Goal: Task Accomplishment & Management: Use online tool/utility

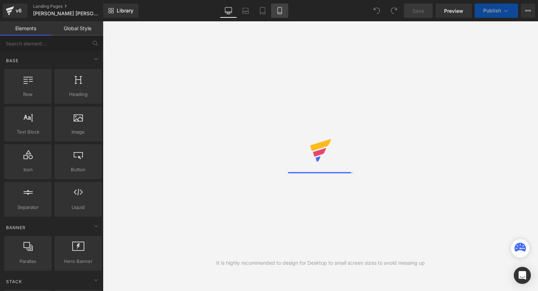
click at [280, 11] on icon at bounding box center [279, 10] width 7 height 7
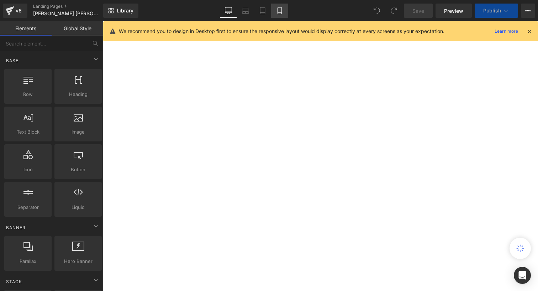
click at [284, 9] on link "Mobile" at bounding box center [279, 11] width 17 height 14
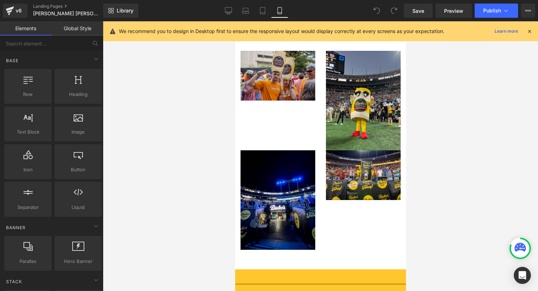
scroll to position [498, 0]
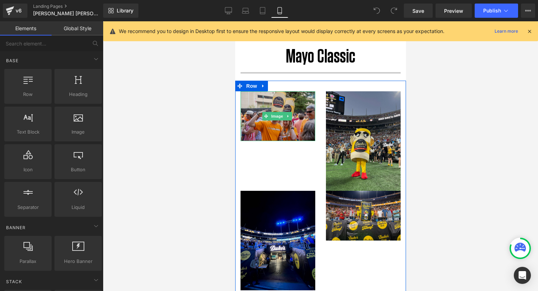
click at [288, 121] on img at bounding box center [277, 116] width 75 height 50
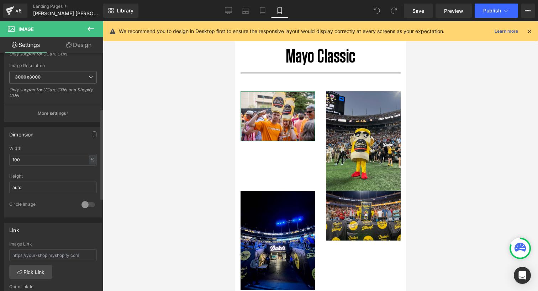
scroll to position [178, 0]
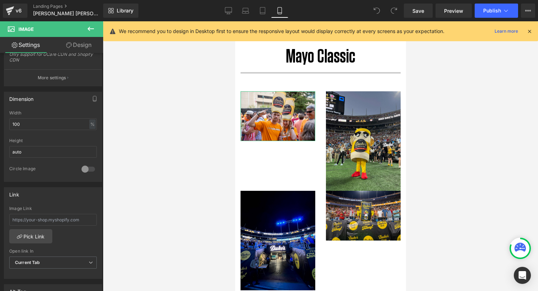
click at [79, 47] on link "Design" at bounding box center [79, 45] width 52 height 16
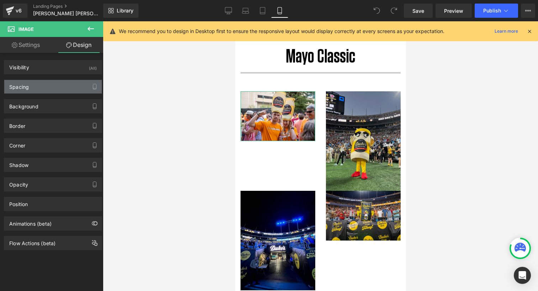
click at [61, 83] on div "Spacing" at bounding box center [53, 87] width 98 height 14
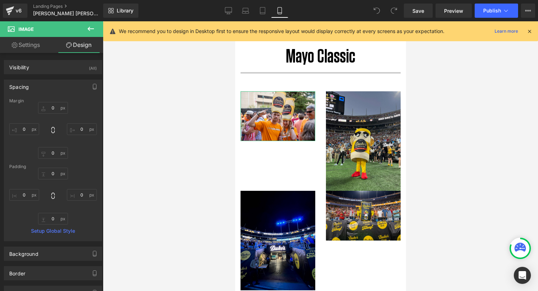
click at [61, 83] on div "Spacing" at bounding box center [53, 87] width 98 height 14
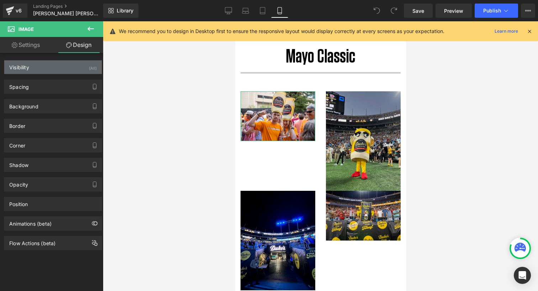
click at [59, 72] on div "Visibility (All)" at bounding box center [53, 67] width 98 height 14
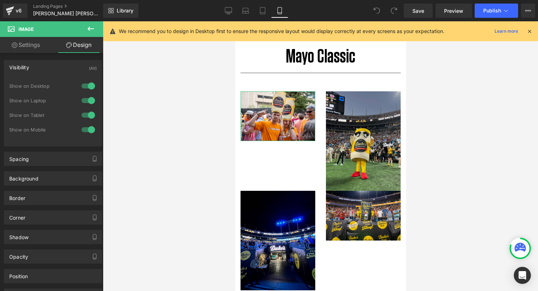
click at [59, 72] on div "Visibility (All)" at bounding box center [53, 67] width 98 height 14
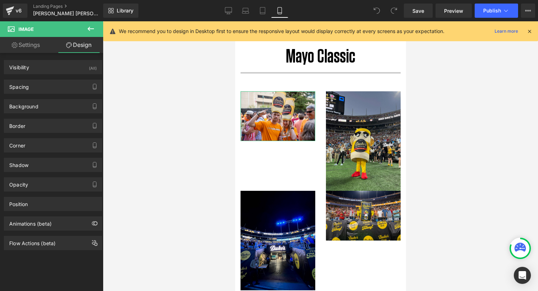
click at [33, 48] on link "Settings" at bounding box center [26, 45] width 52 height 16
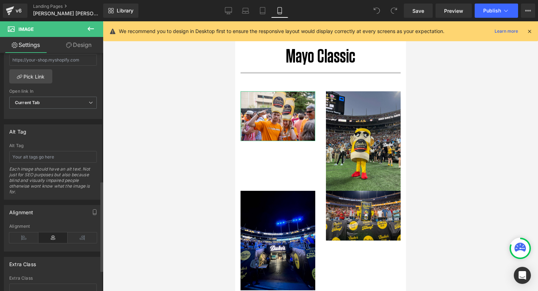
scroll to position [356, 0]
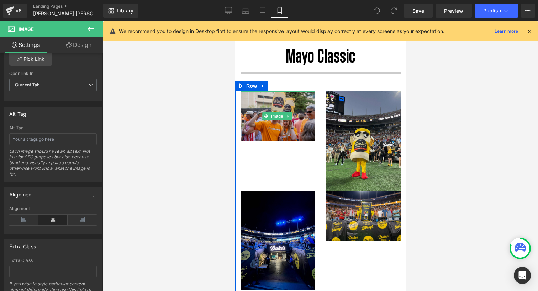
click at [255, 117] on img at bounding box center [277, 116] width 75 height 50
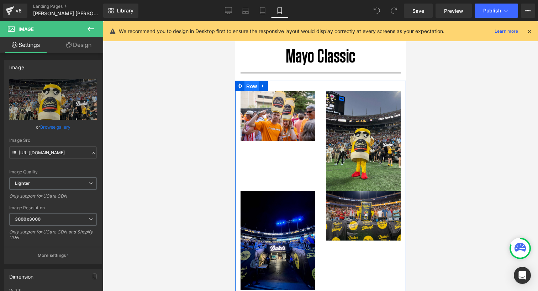
click at [256, 85] on span "Row" at bounding box center [251, 86] width 14 height 11
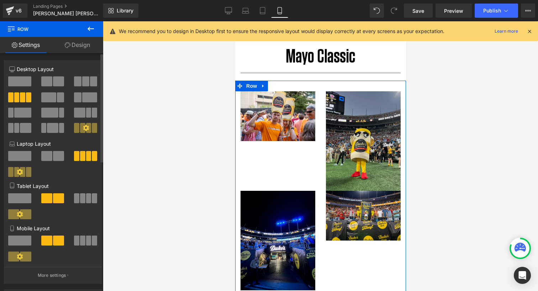
click at [27, 81] on span at bounding box center [19, 82] width 23 height 10
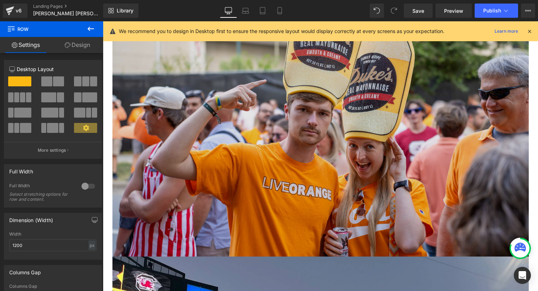
scroll to position [923, 0]
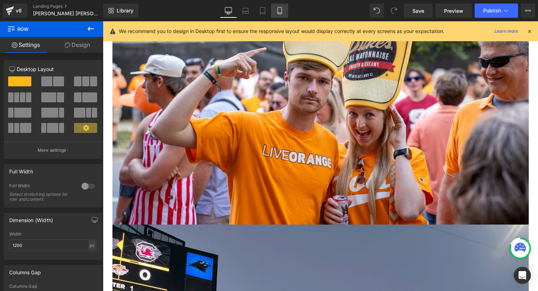
click at [275, 8] on link "Mobile" at bounding box center [279, 11] width 17 height 14
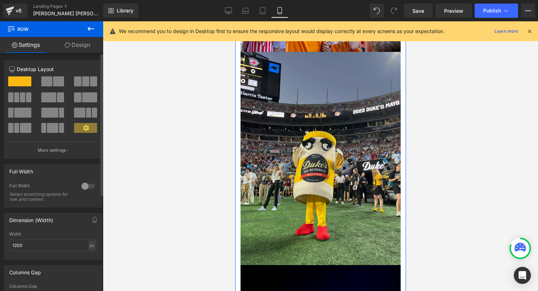
scroll to position [571, 0]
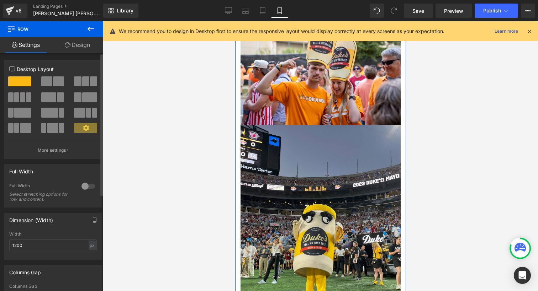
click at [24, 102] on span at bounding box center [22, 98] width 5 height 10
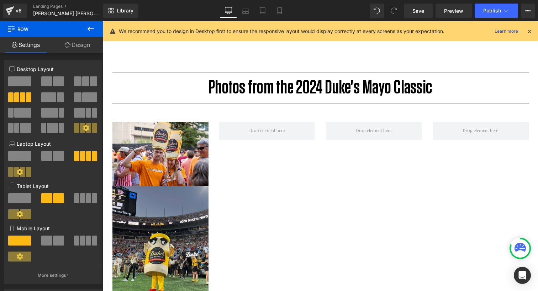
scroll to position [747, 0]
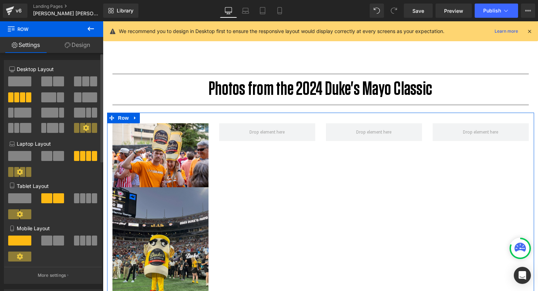
click at [20, 81] on span at bounding box center [19, 82] width 23 height 10
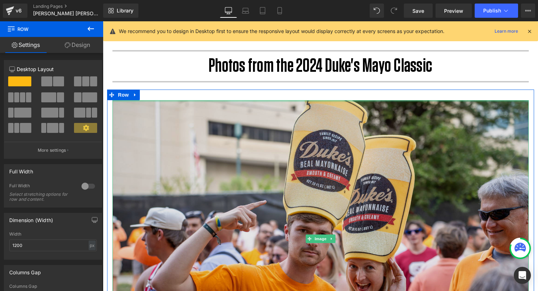
scroll to position [783, 0]
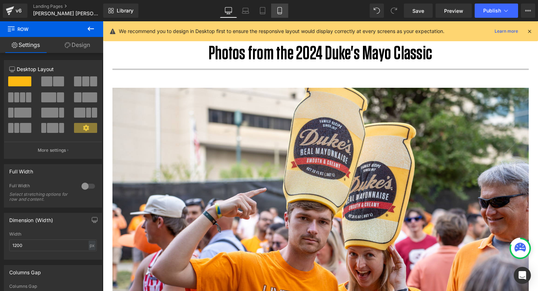
click at [280, 10] on icon at bounding box center [279, 10] width 7 height 7
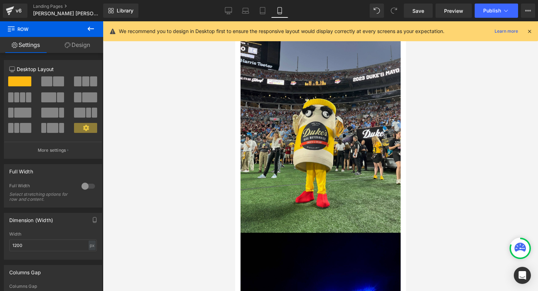
scroll to position [0, 0]
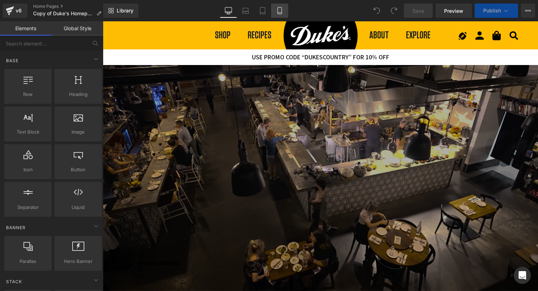
click at [274, 11] on link "Mobile" at bounding box center [279, 11] width 17 height 14
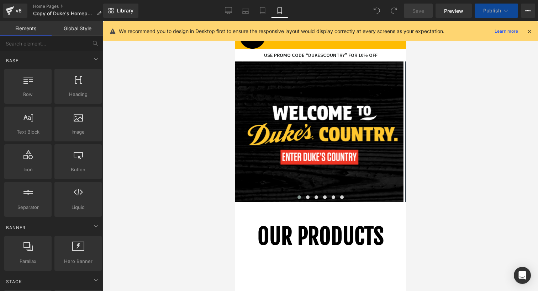
click at [479, 152] on div at bounding box center [320, 156] width 435 height 270
click at [527, 33] on icon at bounding box center [529, 31] width 6 height 6
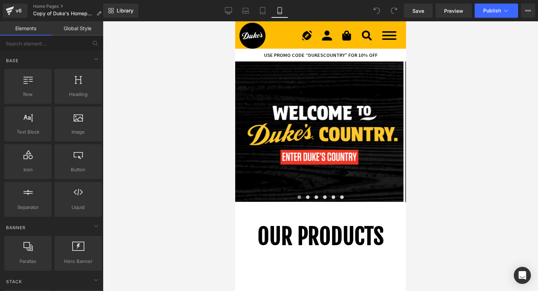
click at [307, 35] on icon "Duke's Mayo Bowl American Football Game" at bounding box center [307, 36] width 10 height 10
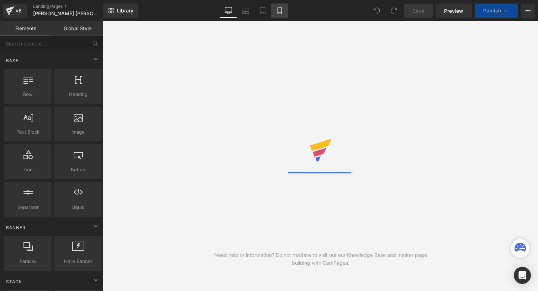
click at [277, 12] on icon at bounding box center [279, 10] width 7 height 7
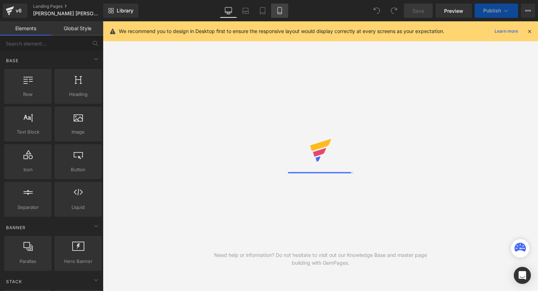
click at [277, 12] on icon at bounding box center [279, 10] width 7 height 7
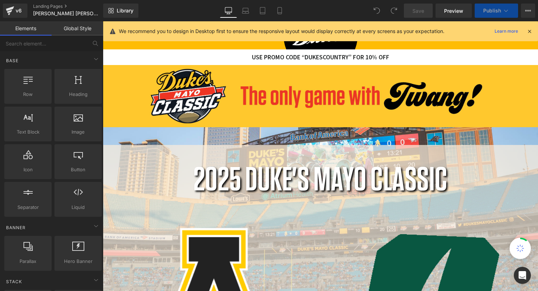
scroll to position [1737, 433]
click at [281, 11] on icon at bounding box center [280, 10] width 4 height 7
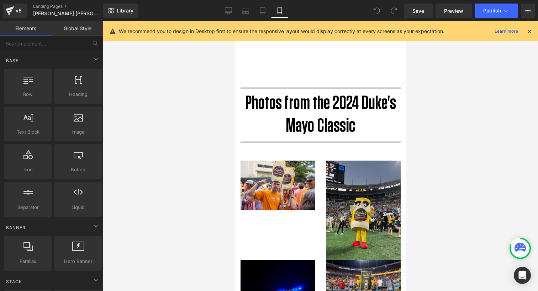
scroll to position [427, 0]
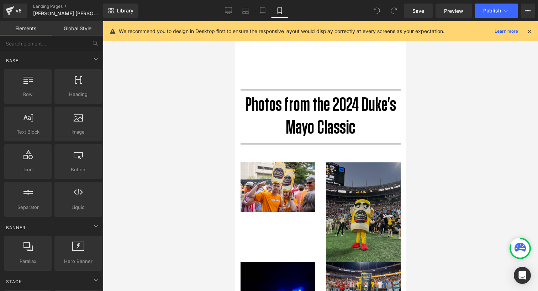
click at [354, 164] on img at bounding box center [363, 213] width 75 height 100
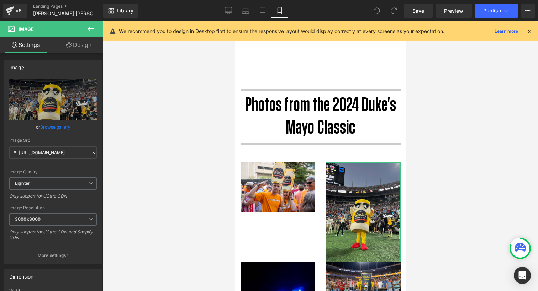
click at [85, 49] on link "Design" at bounding box center [79, 45] width 52 height 16
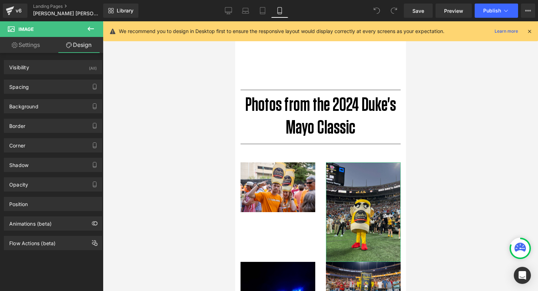
click at [38, 46] on link "Settings" at bounding box center [26, 45] width 52 height 16
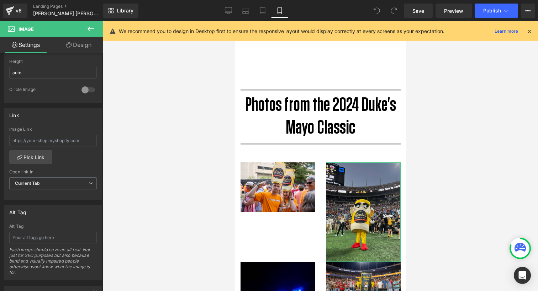
scroll to position [216, 0]
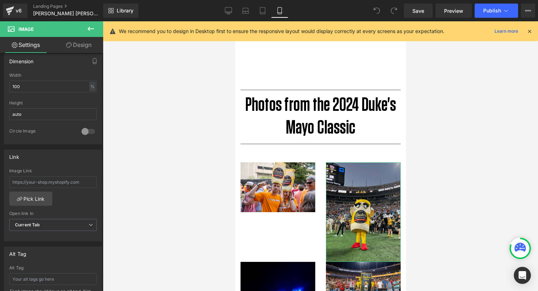
click at [77, 48] on link "Design" at bounding box center [79, 45] width 52 height 16
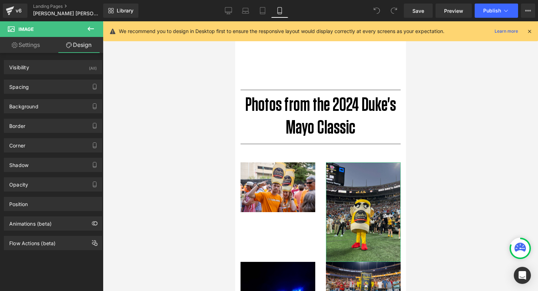
click at [53, 74] on div "Spacing [GEOGRAPHIC_DATA] 0px 0 0px 0 0px 0 0px 0 [GEOGRAPHIC_DATA] 0px 0 0px 0…" at bounding box center [53, 84] width 106 height 20
click at [53, 71] on div "Visibility (All)" at bounding box center [53, 67] width 98 height 14
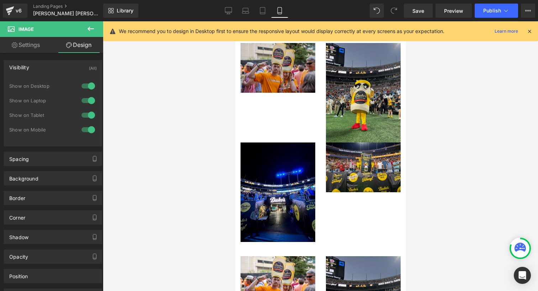
scroll to position [488, 0]
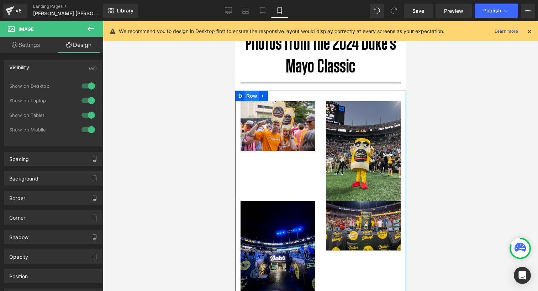
click at [253, 92] on span "Row" at bounding box center [251, 96] width 14 height 11
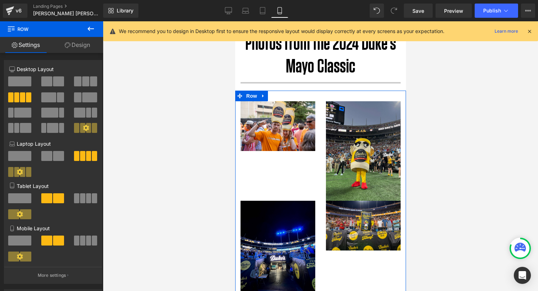
drag, startPoint x: 72, startPoint y: 46, endPoint x: 60, endPoint y: 61, distance: 19.6
click at [72, 46] on link "Design" at bounding box center [78, 45] width 52 height 16
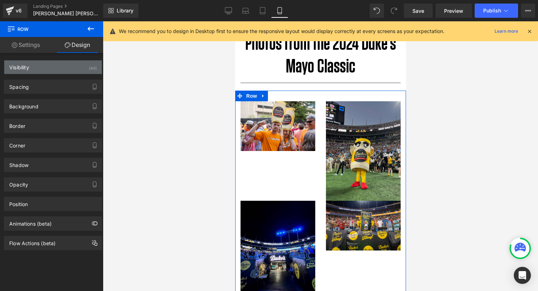
click at [30, 73] on div "Visibility (All) 0|0|0|0 1 Show on Desktop 1 Show on Laptop 1 Show on Tablet 1 …" at bounding box center [53, 152] width 106 height 198
click at [32, 71] on div "Visibility (All)" at bounding box center [53, 67] width 98 height 14
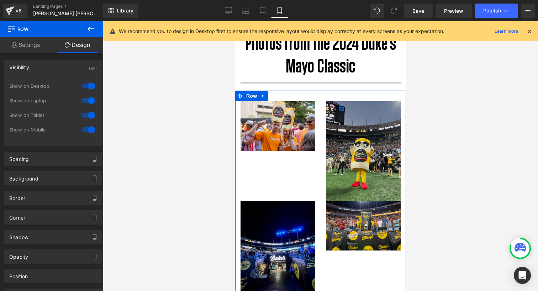
click at [90, 116] on div at bounding box center [88, 115] width 17 height 11
click at [88, 128] on div at bounding box center [88, 129] width 17 height 11
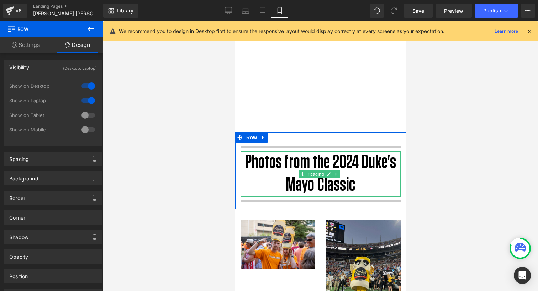
scroll to position [381, 0]
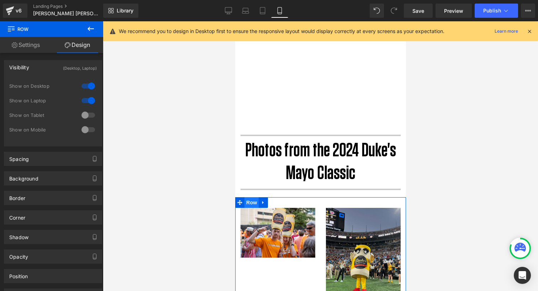
click at [253, 200] on span "Row" at bounding box center [251, 203] width 14 height 11
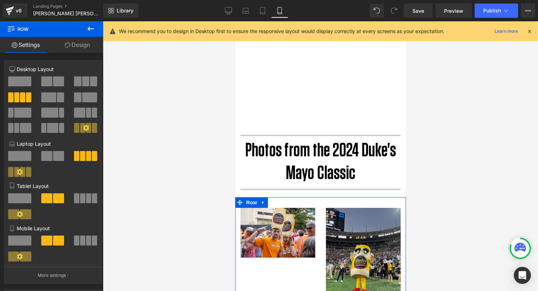
drag, startPoint x: 71, startPoint y: 50, endPoint x: 66, endPoint y: 57, distance: 8.2
click at [71, 50] on link "Design" at bounding box center [78, 45] width 52 height 16
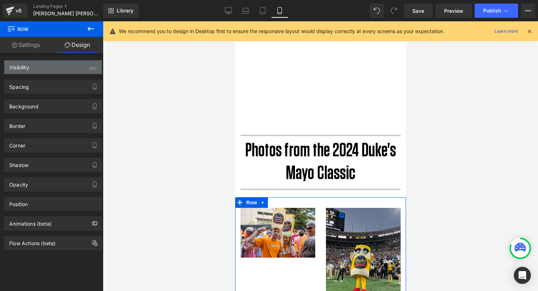
click at [49, 67] on div "Visibility (All)" at bounding box center [53, 67] width 98 height 14
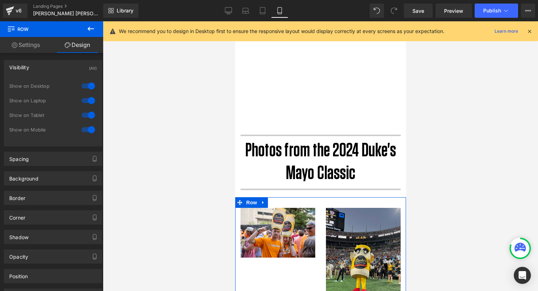
click at [87, 83] on div at bounding box center [88, 85] width 17 height 11
click at [89, 98] on div at bounding box center [88, 100] width 17 height 11
click at [254, 203] on span "Row" at bounding box center [251, 203] width 14 height 11
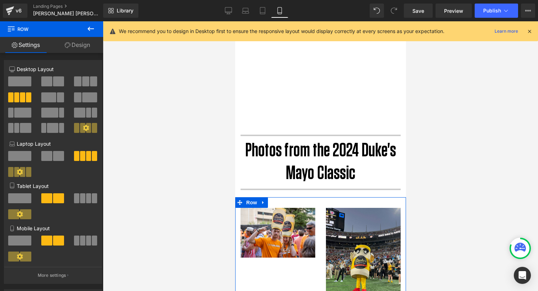
click at [27, 85] on span at bounding box center [19, 82] width 23 height 10
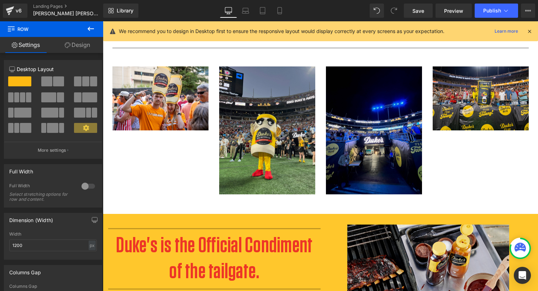
scroll to position [569, 0]
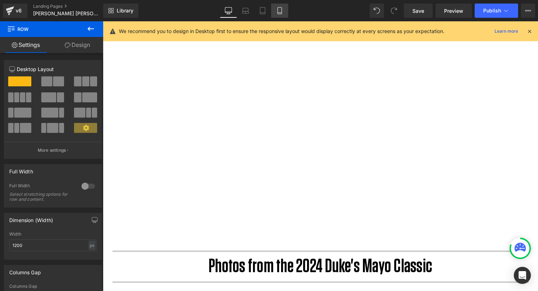
click at [275, 9] on link "Mobile" at bounding box center [279, 11] width 17 height 14
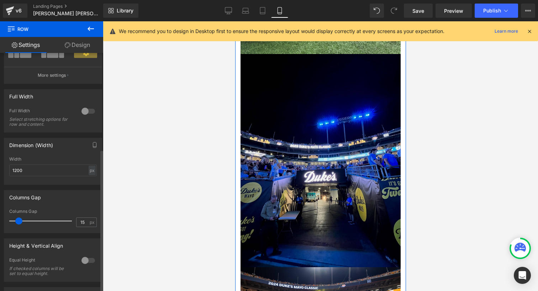
scroll to position [0, 0]
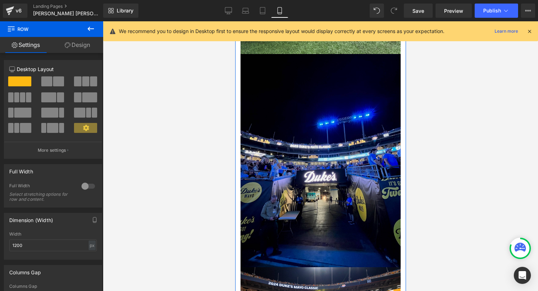
click at [71, 43] on link "Design" at bounding box center [78, 45] width 52 height 16
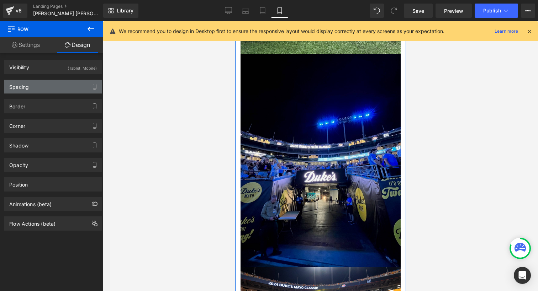
click at [40, 85] on div "Spacing" at bounding box center [53, 87] width 98 height 14
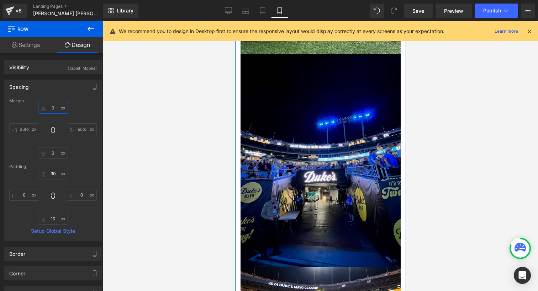
click at [54, 108] on input "0" at bounding box center [53, 108] width 30 height 12
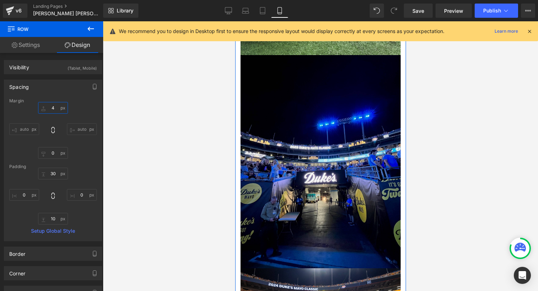
scroll to position [2639, 168]
type input "0"
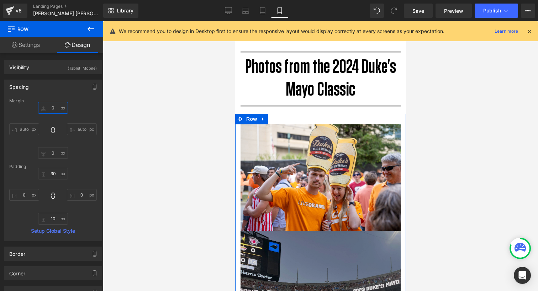
scroll to position [464, 0]
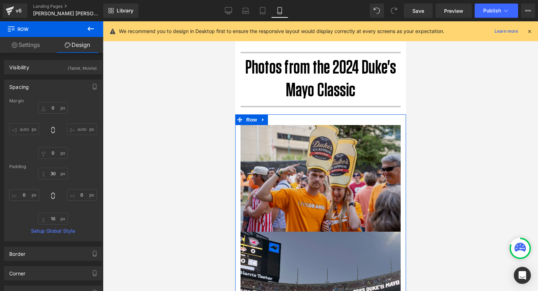
click at [296, 144] on img at bounding box center [320, 178] width 160 height 107
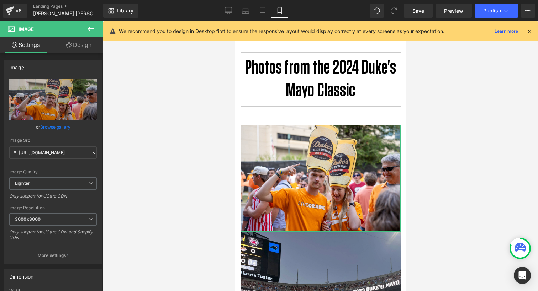
click at [79, 45] on link "Design" at bounding box center [79, 45] width 52 height 16
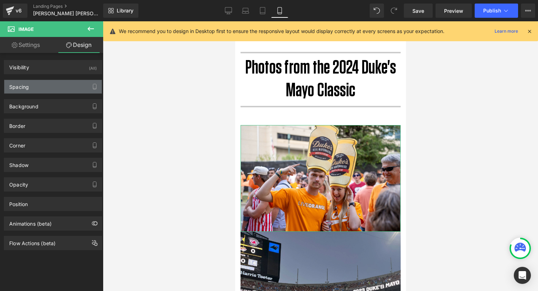
click at [39, 84] on div "Spacing" at bounding box center [53, 87] width 98 height 14
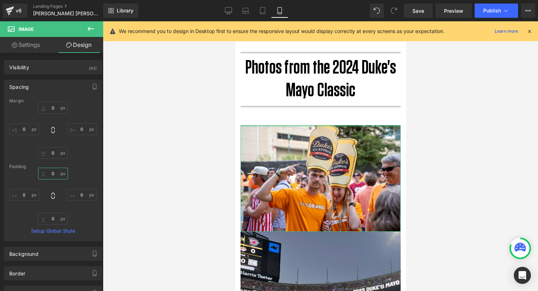
click at [57, 174] on input "0" at bounding box center [53, 174] width 30 height 12
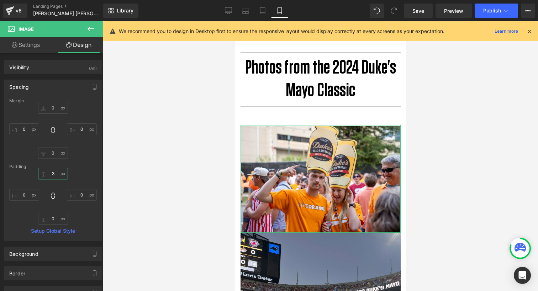
scroll to position [0, 0]
type input "0"
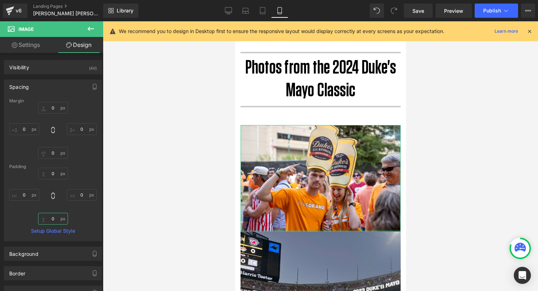
click at [54, 218] on input "0" at bounding box center [53, 219] width 30 height 12
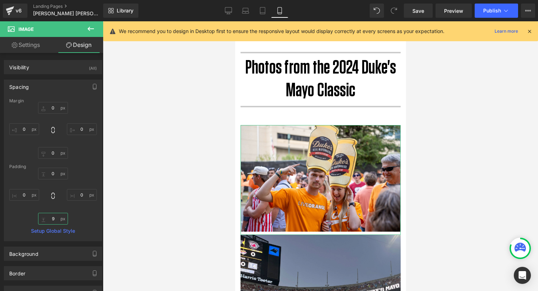
type input "10"
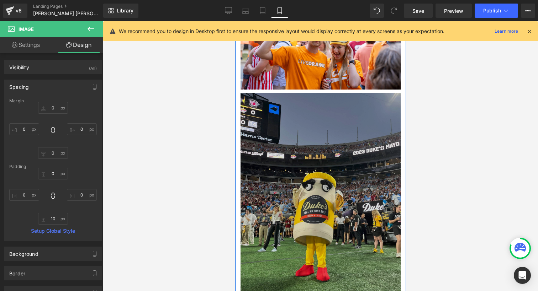
click at [330, 204] on img at bounding box center [320, 200] width 160 height 214
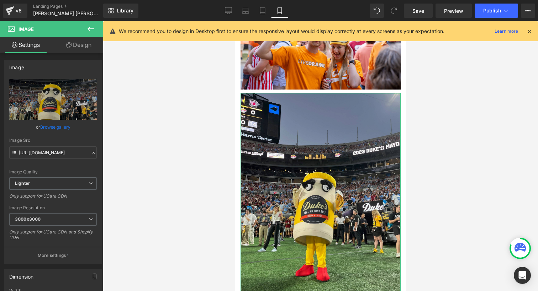
click at [73, 51] on link "Design" at bounding box center [79, 45] width 52 height 16
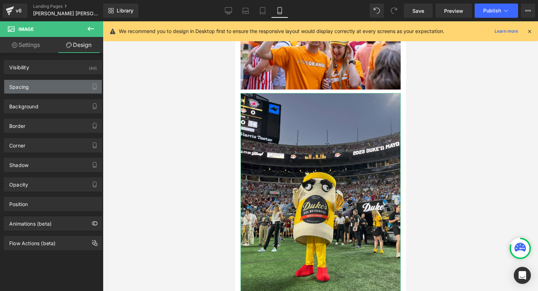
click at [54, 84] on div "Spacing" at bounding box center [53, 87] width 98 height 14
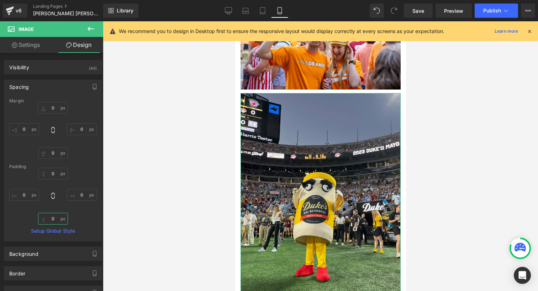
click at [52, 220] on input "0" at bounding box center [53, 219] width 30 height 12
type input "10"
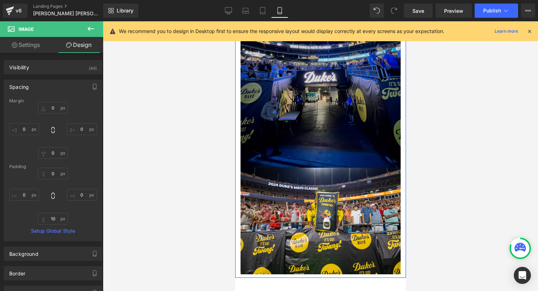
click at [310, 132] on img at bounding box center [320, 61] width 160 height 214
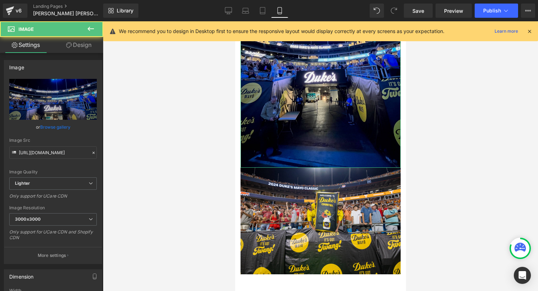
click at [73, 48] on link "Design" at bounding box center [79, 45] width 52 height 16
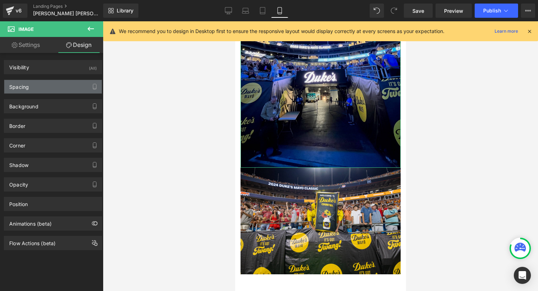
click at [35, 85] on div "Spacing" at bounding box center [53, 87] width 98 height 14
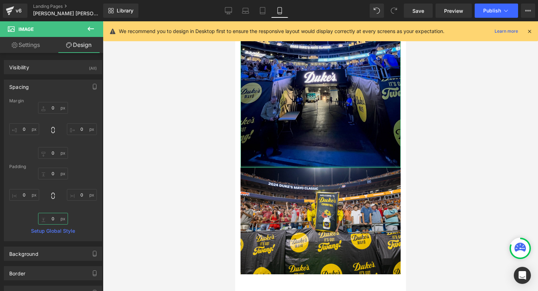
click at [52, 218] on input "0" at bounding box center [53, 219] width 30 height 12
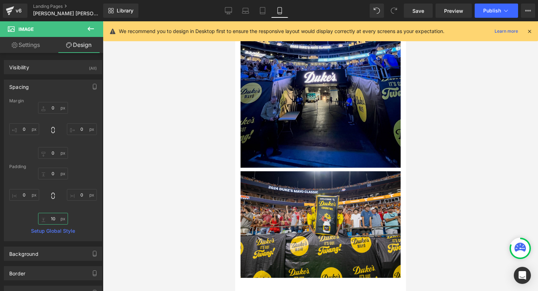
type input "10"
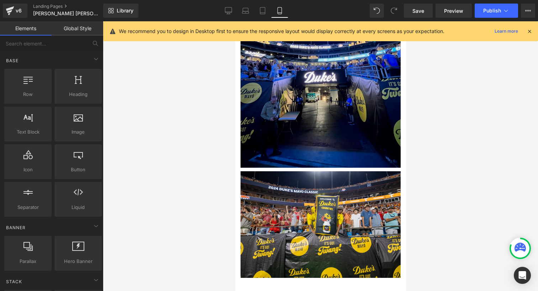
click at [154, 221] on div at bounding box center [320, 156] width 435 height 270
click at [425, 9] on link "Save" at bounding box center [418, 11] width 29 height 14
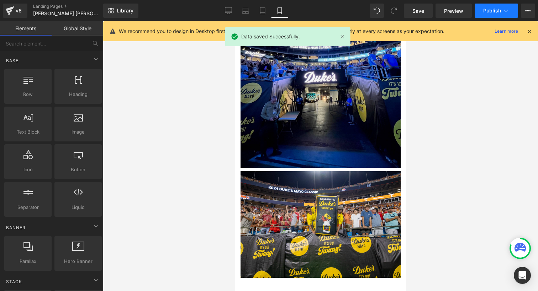
click at [491, 12] on span "Publish" at bounding box center [492, 11] width 18 height 6
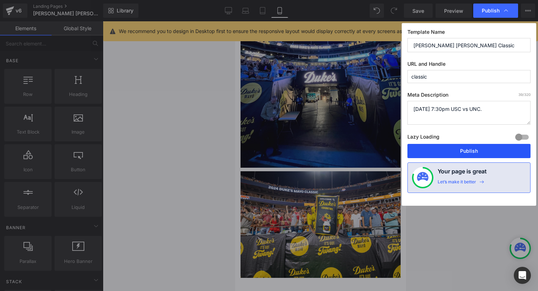
click at [485, 148] on button "Publish" at bounding box center [468, 151] width 123 height 14
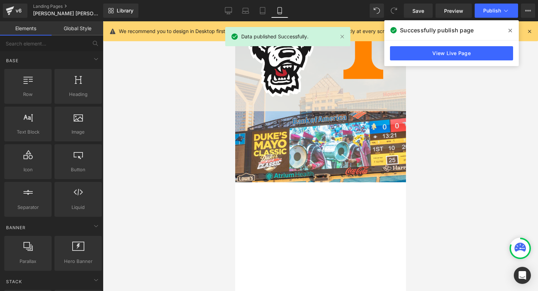
click at [509, 34] on span at bounding box center [510, 30] width 11 height 11
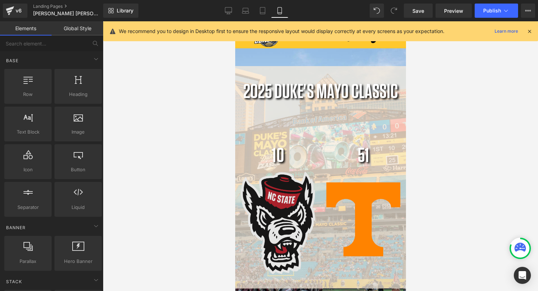
scroll to position [37, 0]
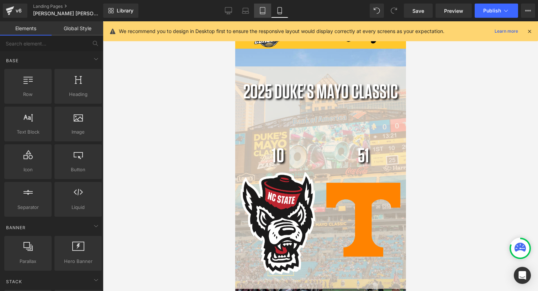
click at [261, 10] on icon at bounding box center [262, 10] width 7 height 7
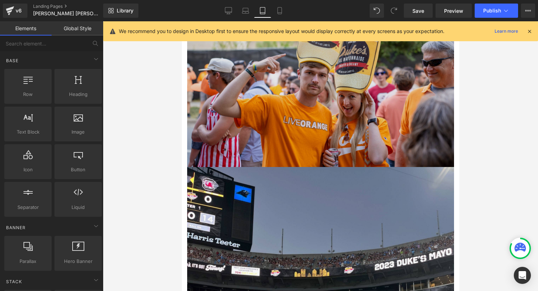
scroll to position [791, 0]
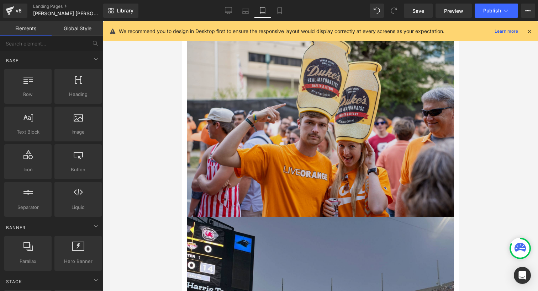
click at [283, 111] on img at bounding box center [320, 128] width 267 height 178
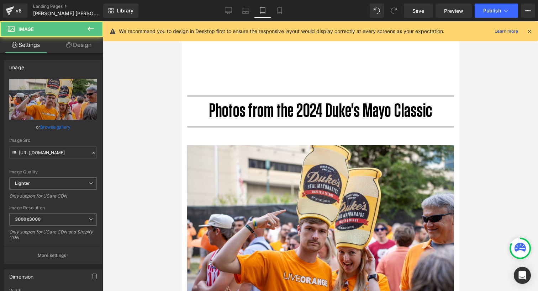
scroll to position [578, 0]
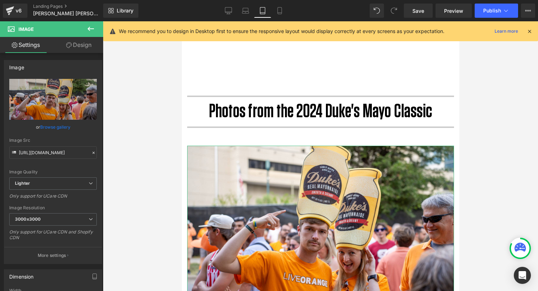
click at [75, 47] on link "Design" at bounding box center [79, 45] width 52 height 16
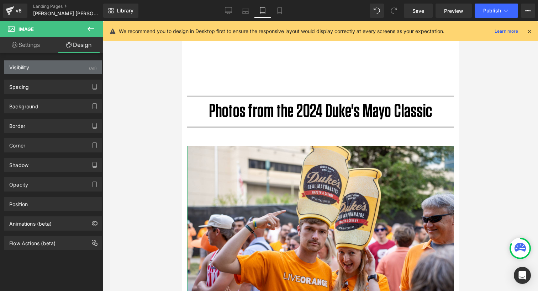
click at [54, 68] on div "Visibility (All)" at bounding box center [53, 67] width 98 height 14
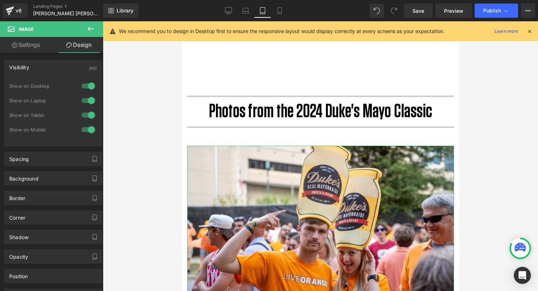
click at [35, 70] on div "Visibility (All)" at bounding box center [53, 67] width 98 height 14
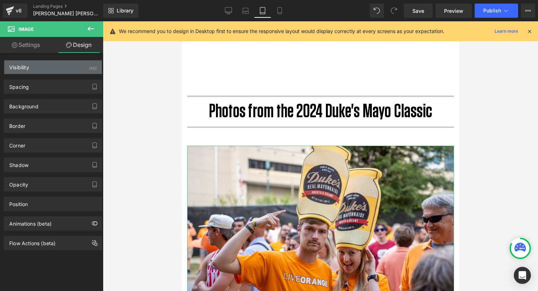
click at [47, 72] on div "Visibility (All)" at bounding box center [53, 67] width 98 height 14
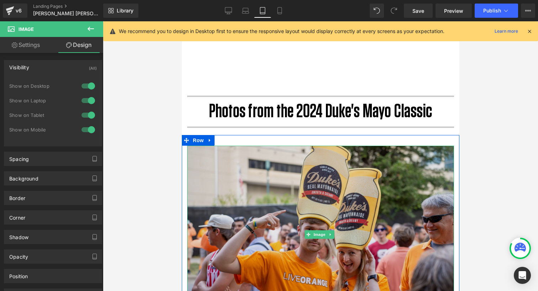
click at [270, 178] on img at bounding box center [320, 235] width 267 height 178
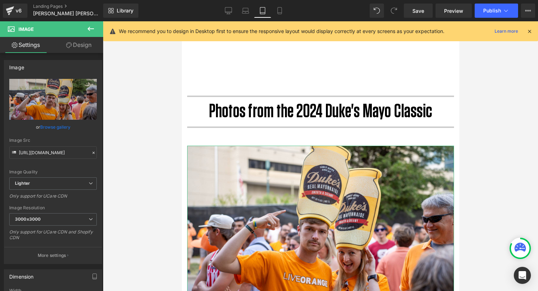
click at [87, 45] on link "Design" at bounding box center [79, 45] width 52 height 16
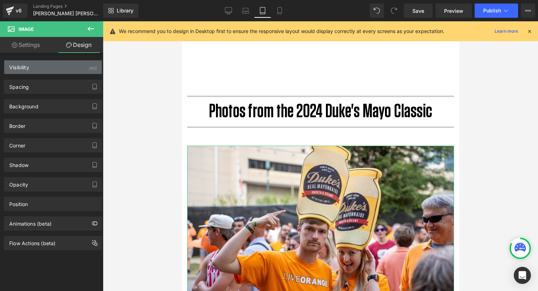
click at [53, 63] on div "Visibility (All)" at bounding box center [53, 67] width 98 height 14
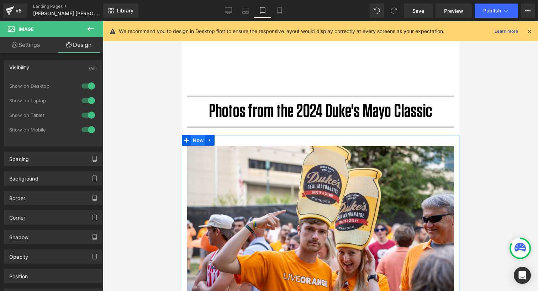
click at [201, 141] on span "Row" at bounding box center [198, 140] width 14 height 11
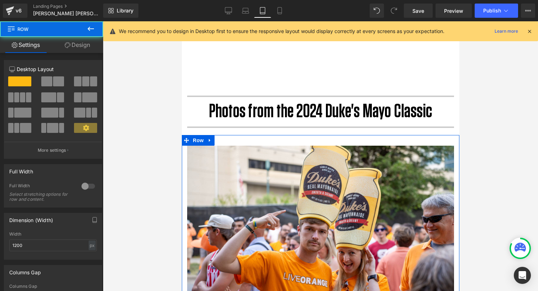
click at [79, 46] on link "Design" at bounding box center [78, 45] width 52 height 16
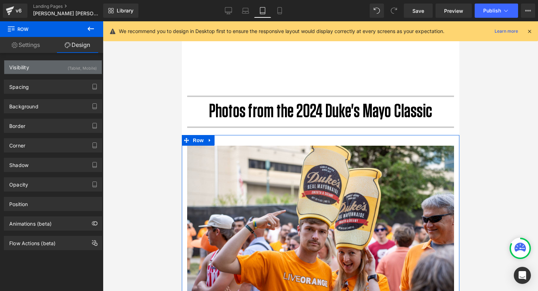
click at [59, 65] on div "Visibility (Tablet, Mobile)" at bounding box center [53, 67] width 98 height 14
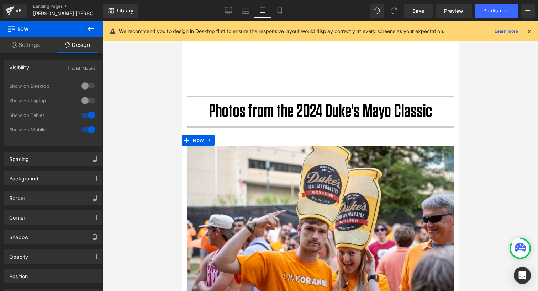
click at [35, 47] on link "Settings" at bounding box center [26, 45] width 52 height 16
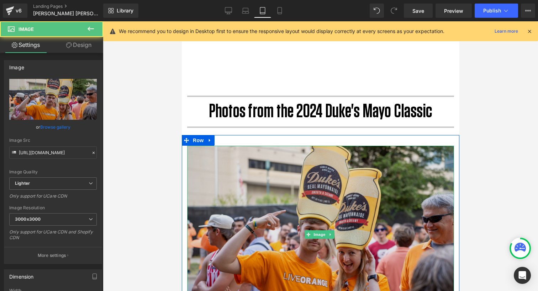
click at [210, 156] on img at bounding box center [320, 235] width 267 height 178
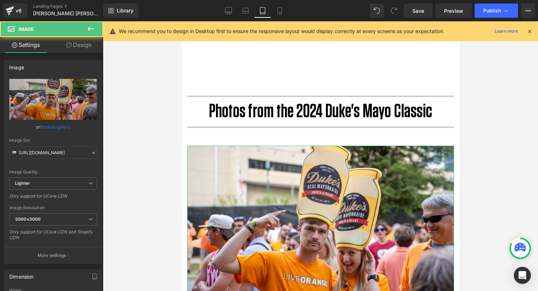
click at [91, 43] on link "Design" at bounding box center [79, 45] width 52 height 16
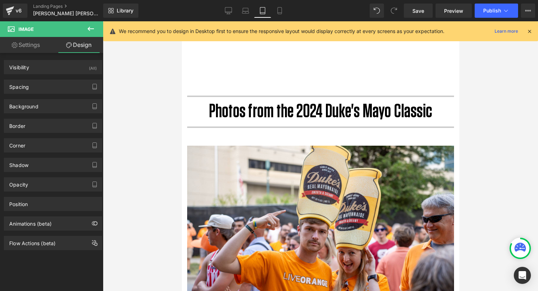
click at [475, 175] on div at bounding box center [320, 156] width 435 height 270
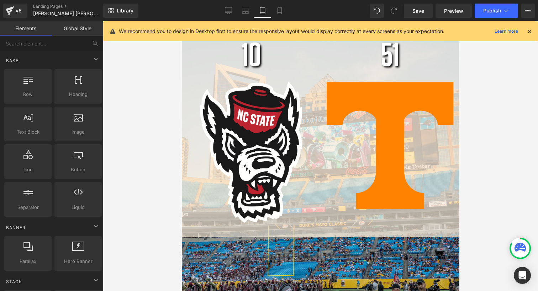
scroll to position [0, 0]
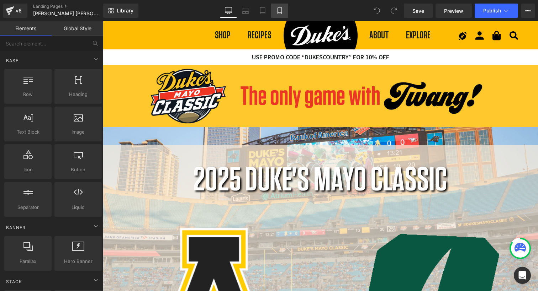
click at [283, 16] on link "Mobile" at bounding box center [279, 11] width 17 height 14
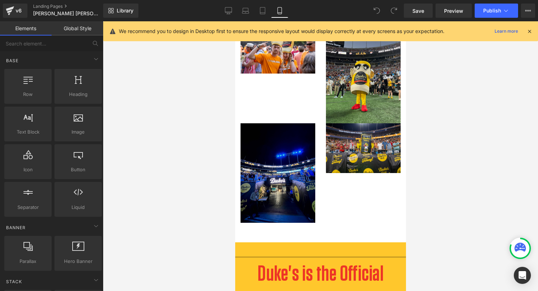
scroll to position [463, 0]
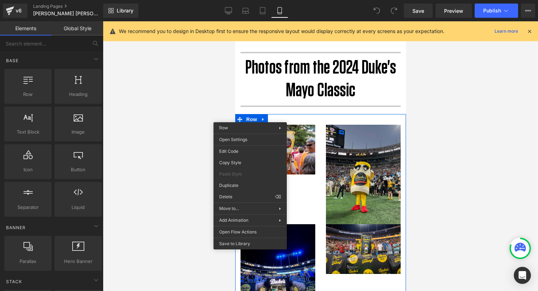
click at [499, 125] on div at bounding box center [320, 156] width 435 height 270
click at [15, 8] on div "v6" at bounding box center [18, 10] width 9 height 9
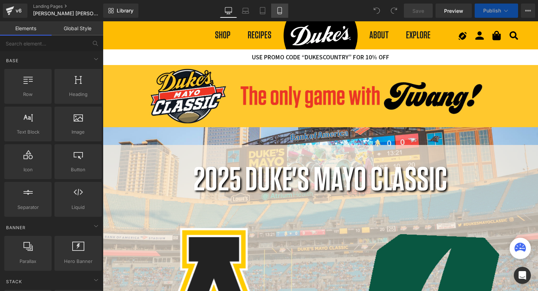
scroll to position [1565, 433]
click at [281, 9] on icon at bounding box center [279, 10] width 7 height 7
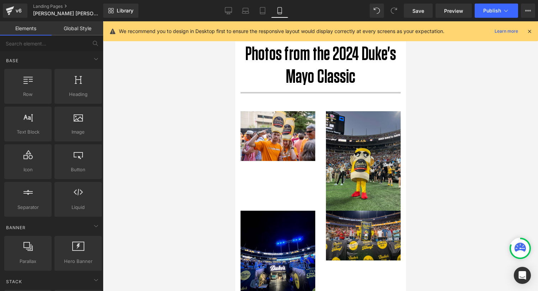
scroll to position [380, 0]
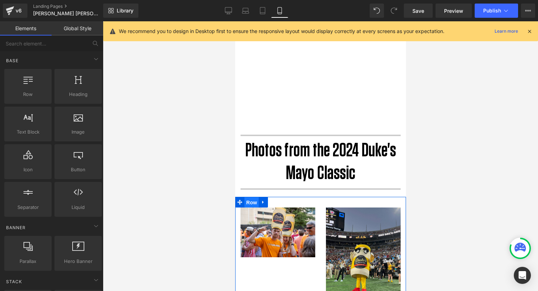
click at [253, 201] on span "Row" at bounding box center [251, 203] width 14 height 11
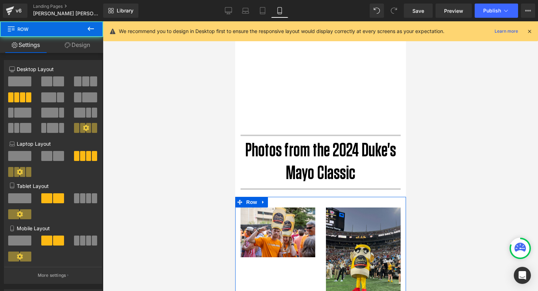
click at [94, 49] on link "Design" at bounding box center [78, 45] width 52 height 16
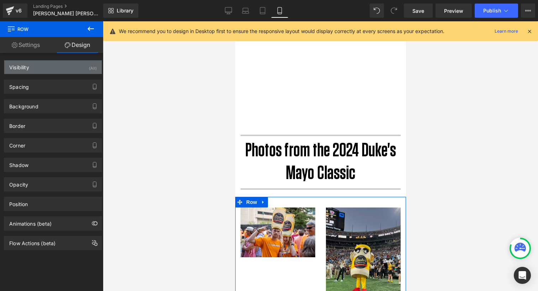
click at [73, 68] on div "Visibility (All)" at bounding box center [53, 67] width 98 height 14
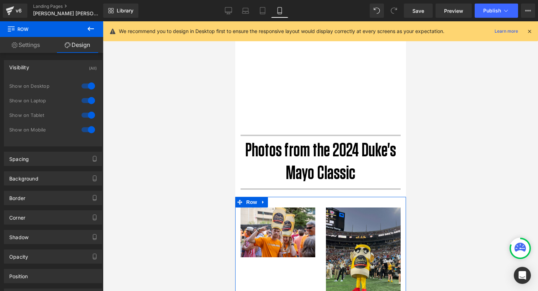
click at [86, 116] on div at bounding box center [88, 115] width 17 height 11
click at [86, 129] on div at bounding box center [88, 129] width 17 height 11
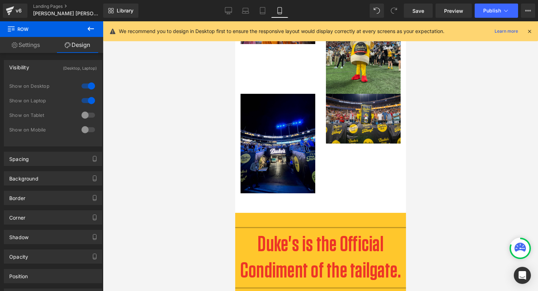
scroll to position [451, 0]
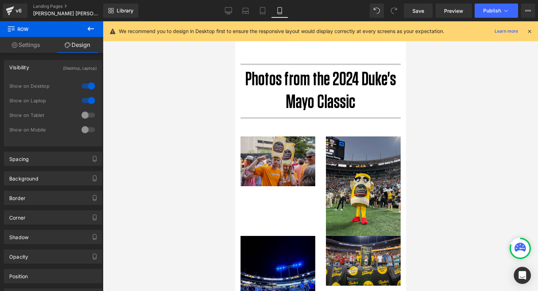
click at [249, 142] on img at bounding box center [277, 162] width 75 height 50
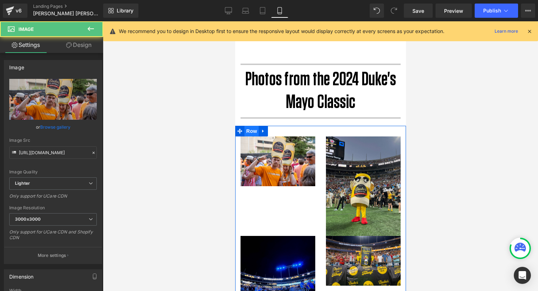
click at [252, 128] on span "Row" at bounding box center [251, 131] width 14 height 11
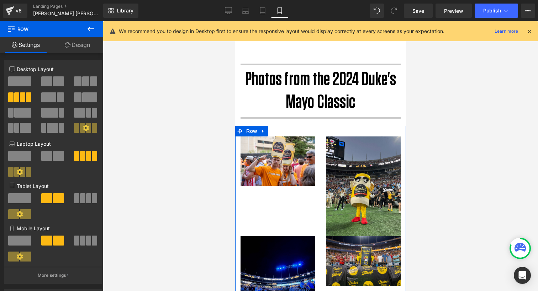
click at [26, 83] on span at bounding box center [19, 82] width 23 height 10
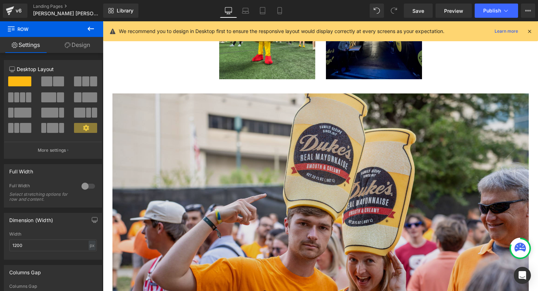
scroll to position [1020, 0]
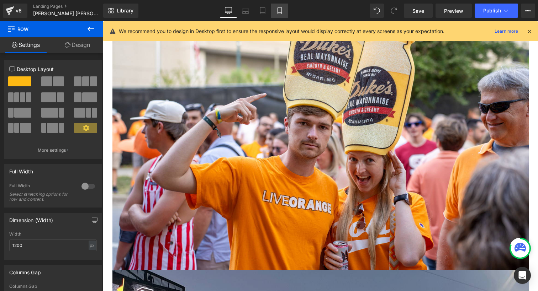
click at [283, 8] on icon at bounding box center [279, 10] width 7 height 7
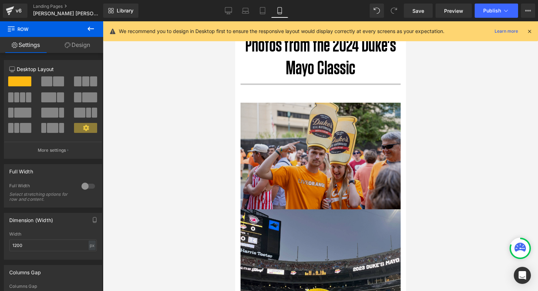
scroll to position [463, 0]
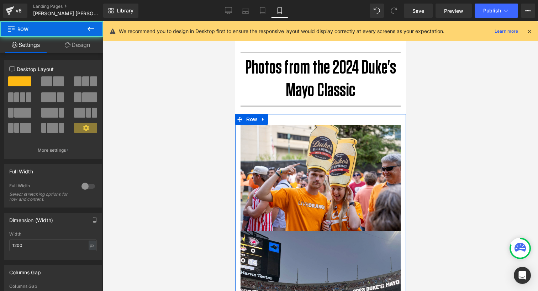
click at [87, 46] on link "Design" at bounding box center [78, 45] width 52 height 16
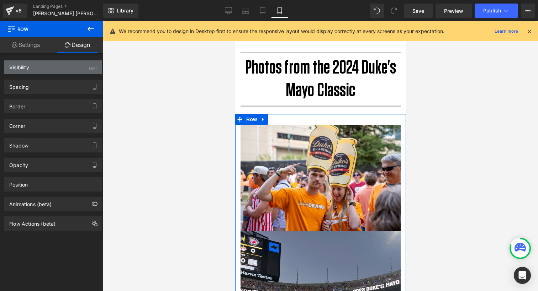
click at [49, 64] on div "Visibility (All)" at bounding box center [53, 67] width 98 height 14
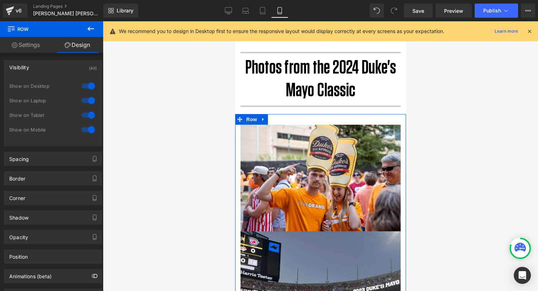
click at [87, 85] on div at bounding box center [88, 85] width 17 height 11
click at [89, 99] on div at bounding box center [88, 100] width 17 height 11
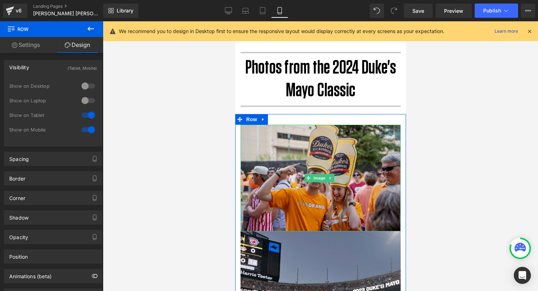
click at [293, 142] on img at bounding box center [320, 178] width 160 height 107
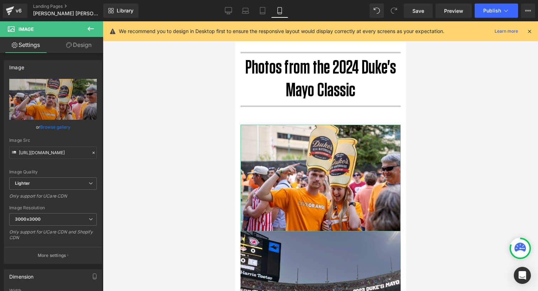
click at [77, 50] on link "Design" at bounding box center [79, 45] width 52 height 16
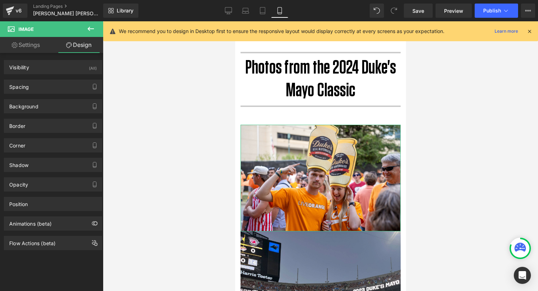
click at [49, 94] on div "Spacing [GEOGRAPHIC_DATA] 0px 0 0px 0 0px 0 0px 0 [GEOGRAPHIC_DATA] 0px 0 0px 0…" at bounding box center [53, 87] width 98 height 14
click at [49, 91] on div "Spacing" at bounding box center [53, 87] width 98 height 14
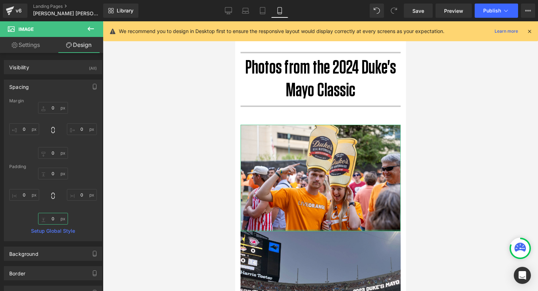
click at [53, 219] on input "0" at bounding box center [53, 219] width 30 height 12
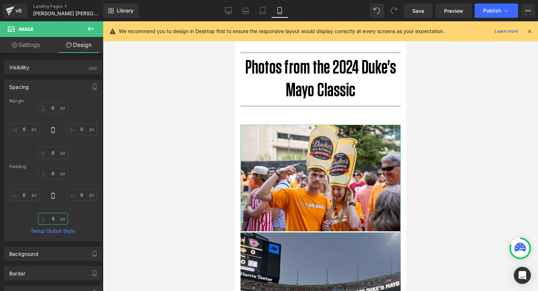
scroll to position [0, 0]
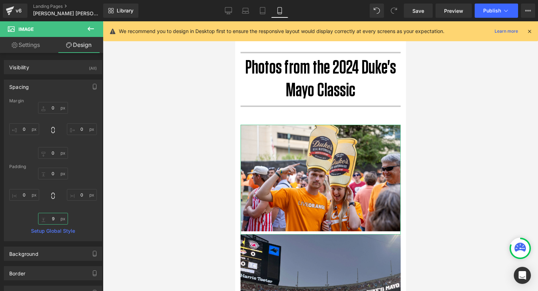
type input "10"
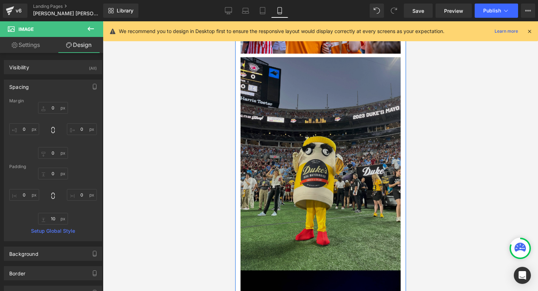
click at [301, 180] on img at bounding box center [320, 164] width 160 height 214
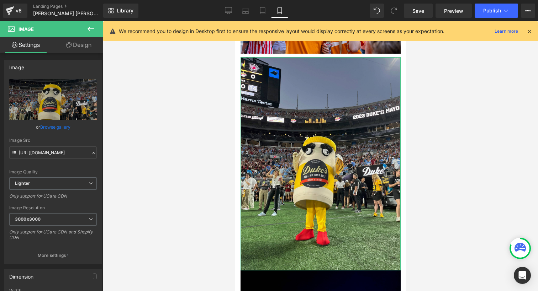
click at [80, 46] on link "Design" at bounding box center [79, 45] width 52 height 16
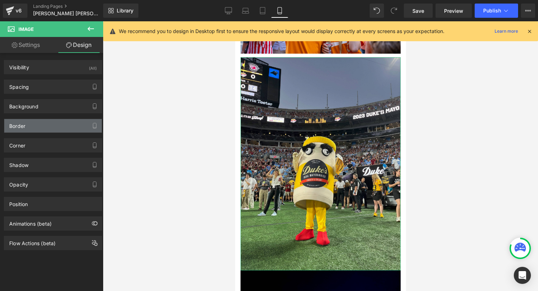
type input "0"
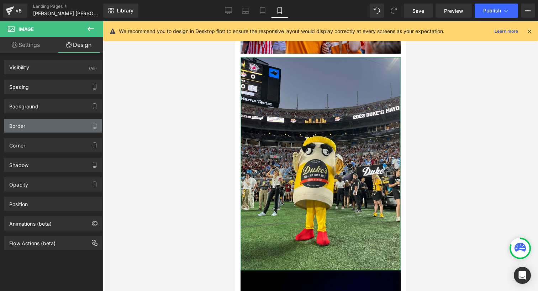
type input "0"
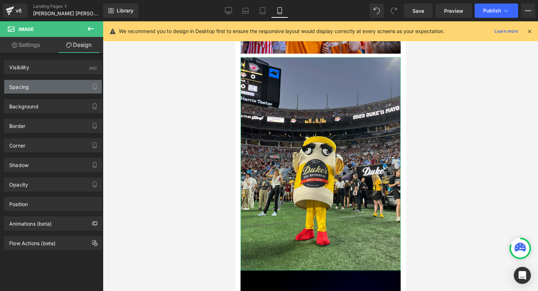
click at [38, 86] on div "Spacing" at bounding box center [53, 87] width 98 height 14
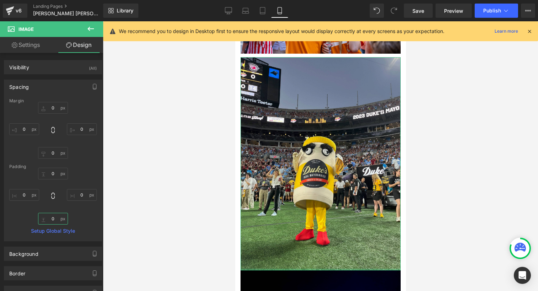
click at [50, 219] on input "0" at bounding box center [53, 219] width 30 height 12
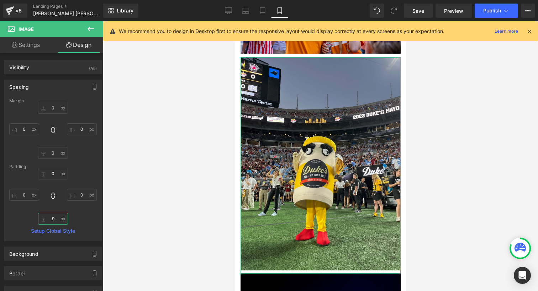
type input "10"
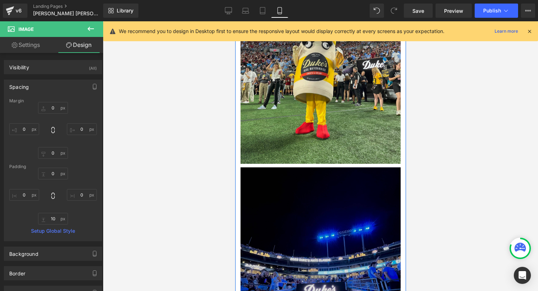
click at [275, 206] on img at bounding box center [320, 275] width 160 height 214
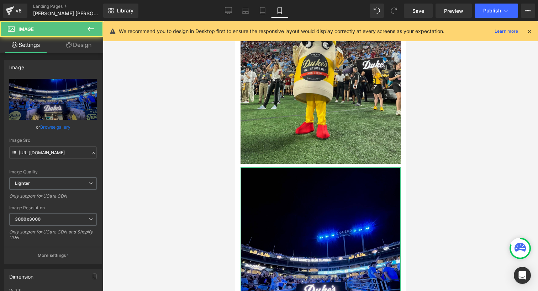
click at [81, 42] on link "Design" at bounding box center [79, 45] width 52 height 16
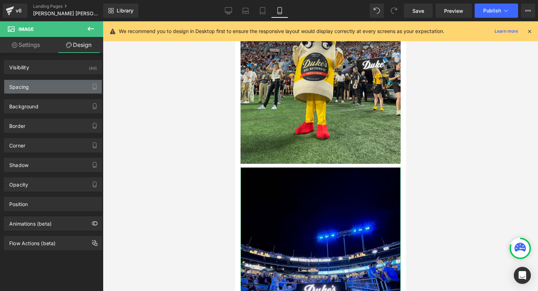
click at [44, 90] on div "Spacing" at bounding box center [53, 87] width 98 height 14
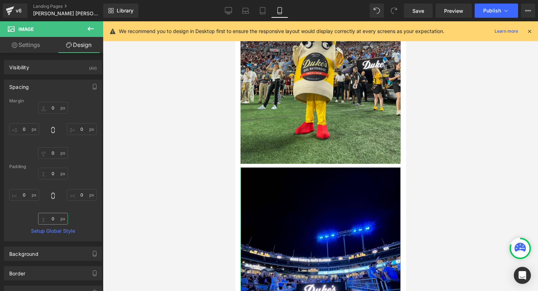
click at [48, 219] on input "0" at bounding box center [53, 219] width 30 height 12
type input "10"
click at [449, 164] on div at bounding box center [320, 156] width 435 height 270
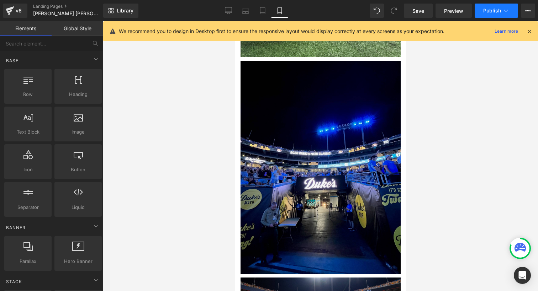
click at [489, 10] on span "Publish" at bounding box center [492, 11] width 18 height 6
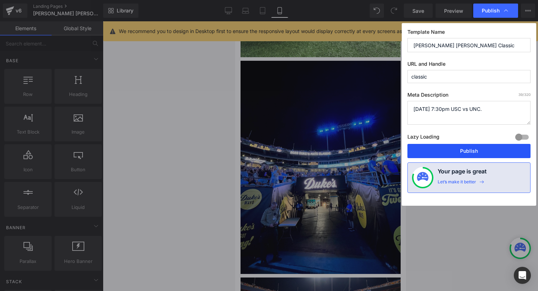
click at [473, 153] on button "Publish" at bounding box center [468, 151] width 123 height 14
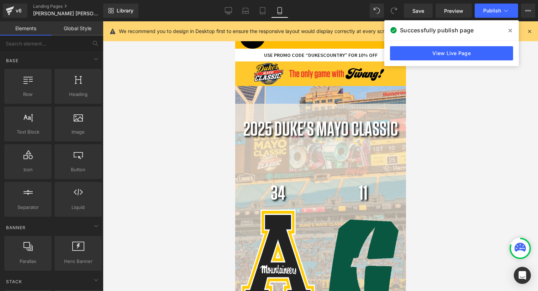
click at [511, 29] on icon at bounding box center [511, 31] width 4 height 6
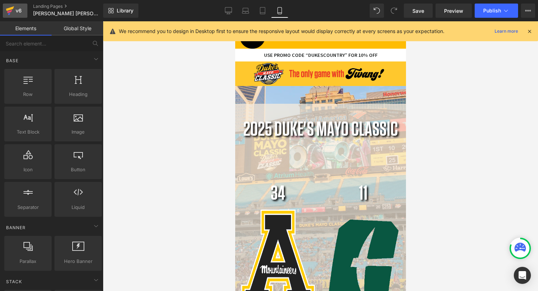
click at [20, 11] on div "v6" at bounding box center [18, 10] width 9 height 9
